Goal: Task Accomplishment & Management: Use online tool/utility

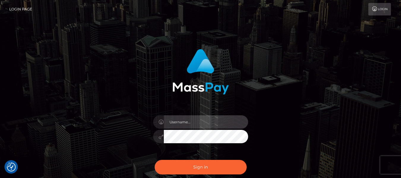
click at [191, 122] on input "text" at bounding box center [206, 121] width 84 height 13
type input "lacey.throne"
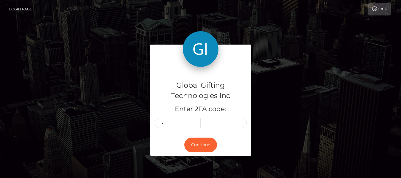
type input "8"
type input "6"
type input "8"
type input "0"
type input "6"
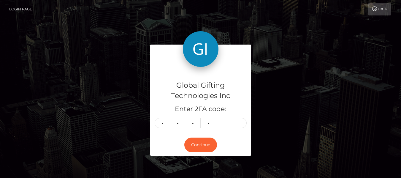
type input "9"
type input "1"
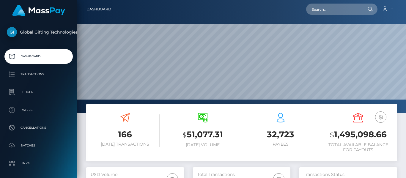
scroll to position [105, 97]
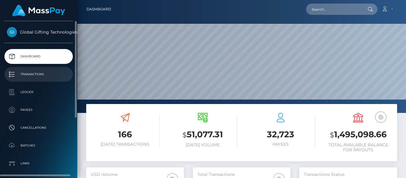
click at [17, 70] on link "Transactions" at bounding box center [38, 74] width 68 height 15
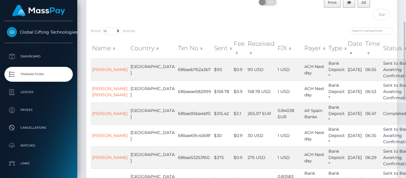
scroll to position [49, 0]
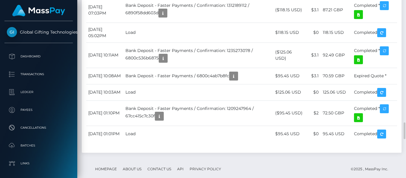
scroll to position [1332, 0]
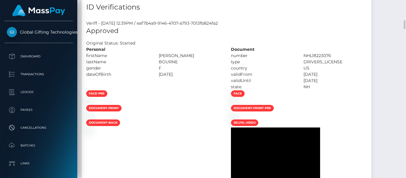
scroll to position [395, 0]
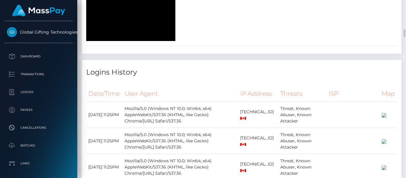
scroll to position [664, 0]
